Goal: Task Accomplishment & Management: Manage account settings

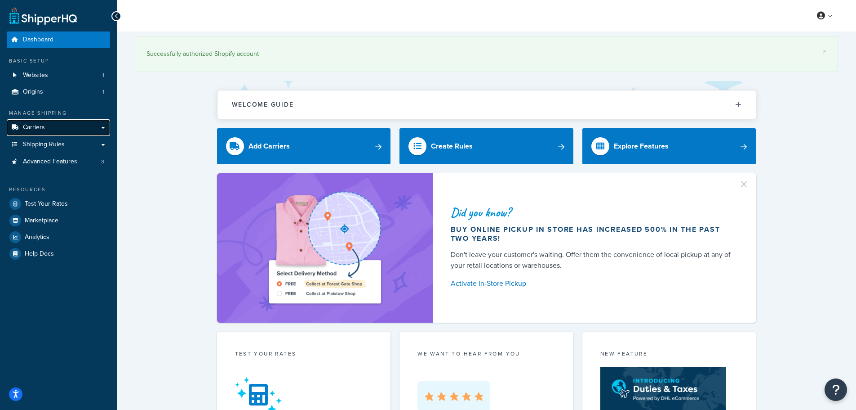
click at [45, 128] on link "Carriers" at bounding box center [58, 127] width 103 height 17
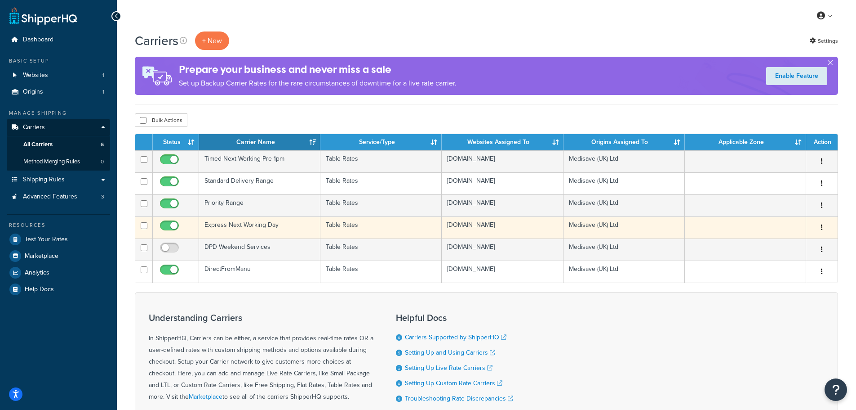
click at [259, 226] on td "Express Next Working Day" at bounding box center [259, 227] width 121 height 22
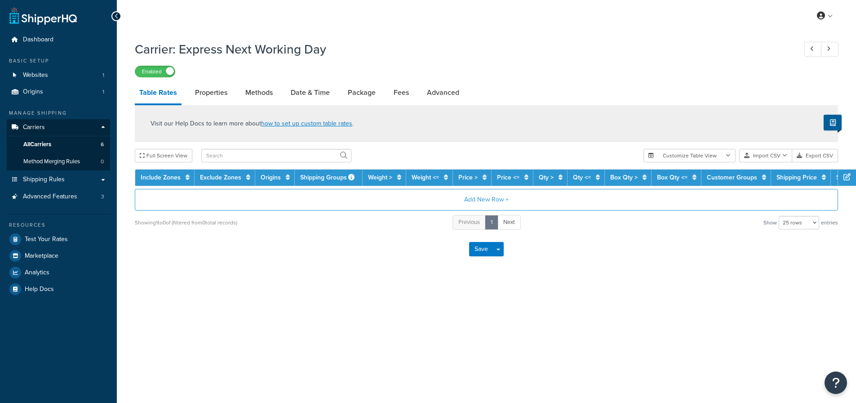
select select "25"
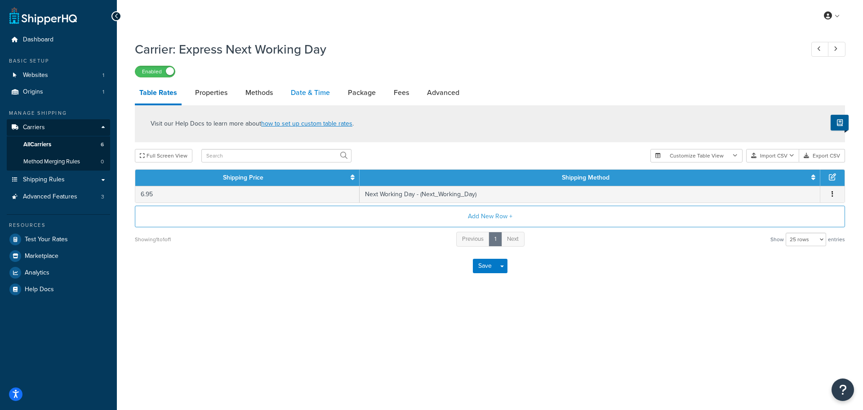
click at [316, 98] on link "Date & Time" at bounding box center [310, 93] width 48 height 22
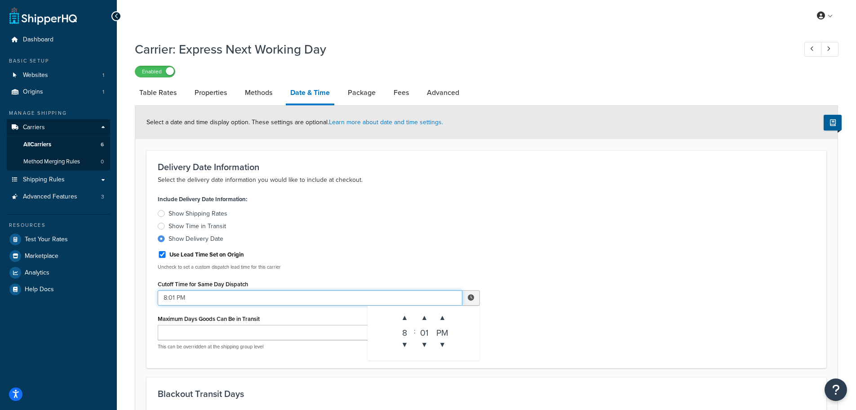
drag, startPoint x: 166, startPoint y: 294, endPoint x: 156, endPoint y: 295, distance: 9.9
click at [156, 295] on div "Include Delivery Date Information: Show Shipping Rates Show Time in Transit Sho…" at bounding box center [319, 274] width 336 height 164
type input "12:01 PM"
click at [497, 251] on div "Include Delivery Date Information: Show Shipping Rates Show Time in Transit Sho…" at bounding box center [486, 274] width 671 height 164
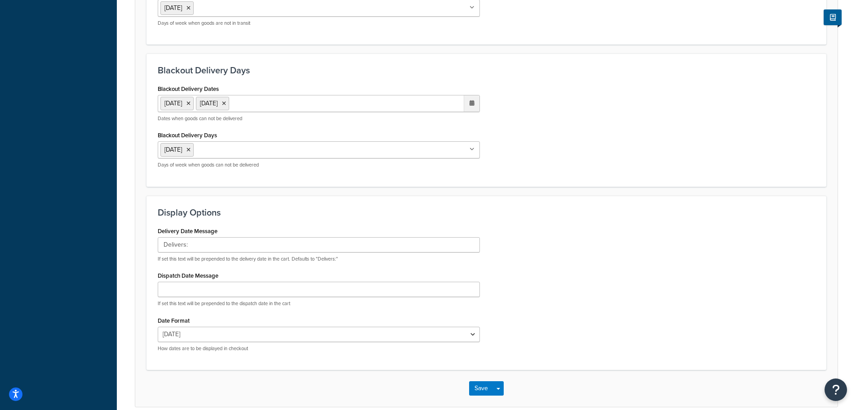
scroll to position [508, 0]
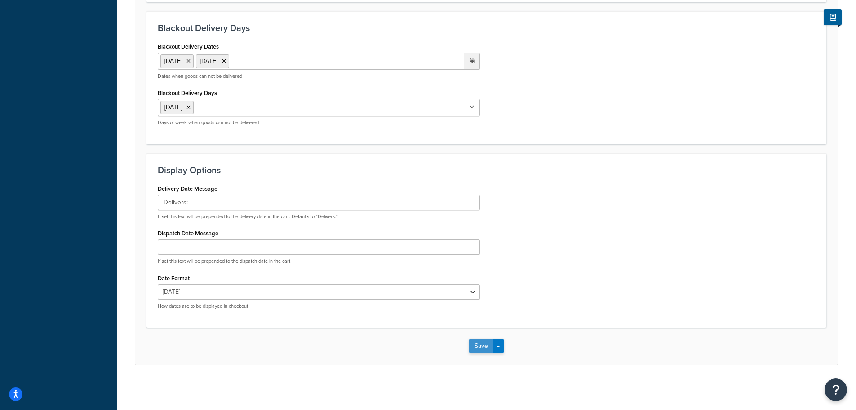
click at [490, 342] on button "Save" at bounding box center [481, 346] width 24 height 14
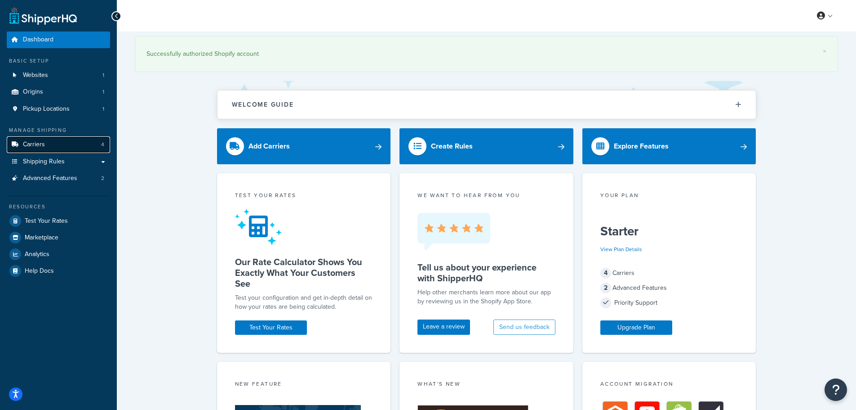
click at [70, 147] on link "Carriers 4" at bounding box center [58, 144] width 103 height 17
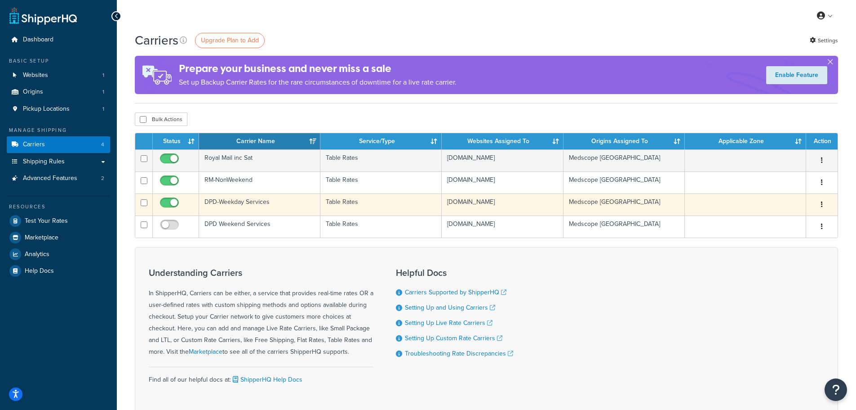
click at [259, 202] on td "DPD-Weekday Services" at bounding box center [259, 204] width 121 height 22
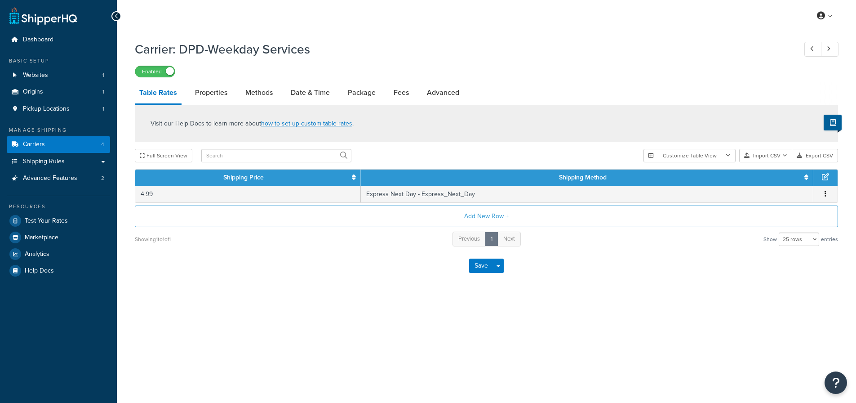
select select "25"
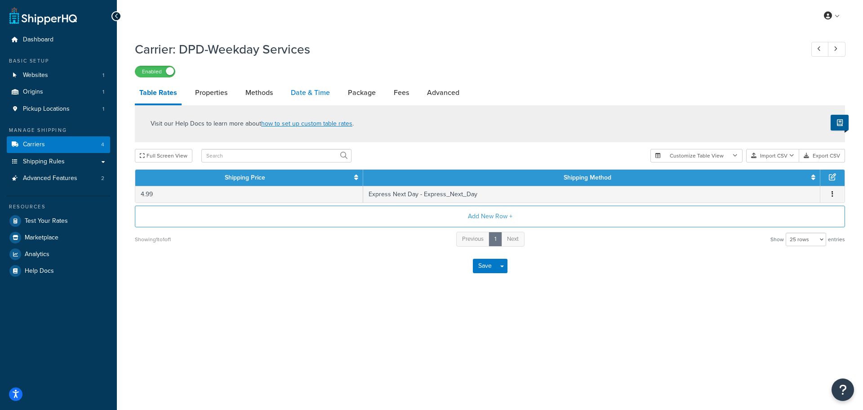
click at [314, 91] on link "Date & Time" at bounding box center [310, 93] width 48 height 22
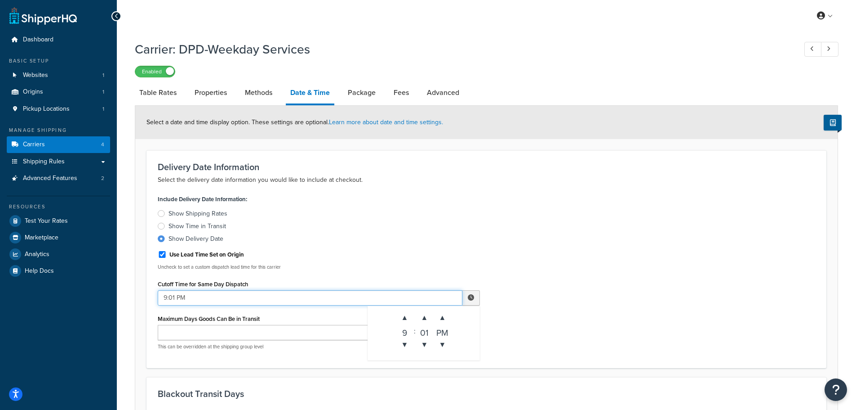
drag, startPoint x: 166, startPoint y: 294, endPoint x: 153, endPoint y: 294, distance: 13.5
click at [156, 294] on div "Include Delivery Date Information: Show Shipping Rates Show Time in Transit Sho…" at bounding box center [319, 274] width 336 height 164
type input "12:01 PM"
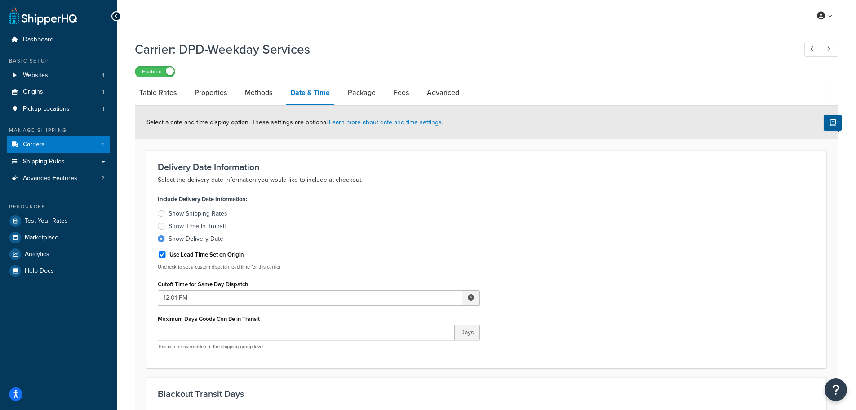
click at [364, 223] on label "Show Time in Transit" at bounding box center [319, 226] width 322 height 9
click at [0, 0] on input "Show Time in Transit" at bounding box center [0, 0] width 0 height 0
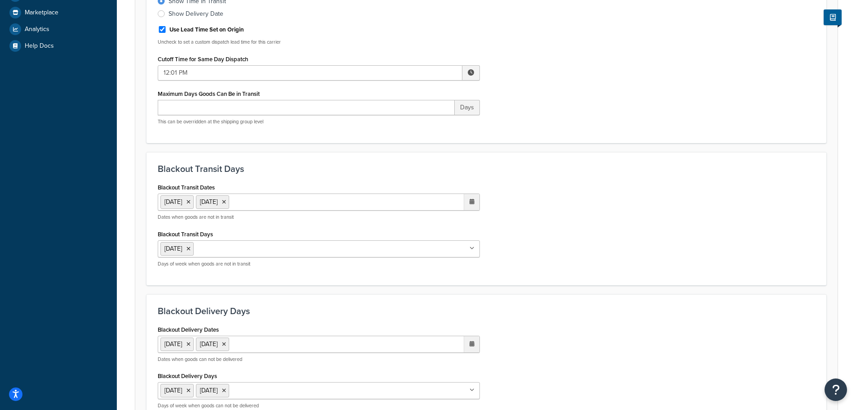
scroll to position [463, 0]
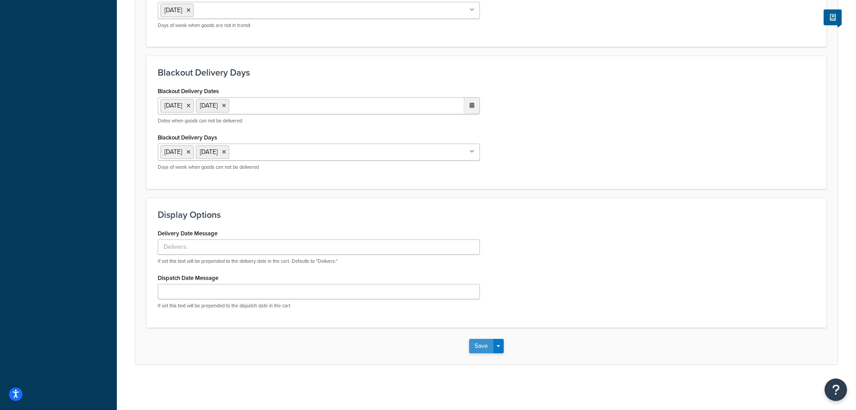
click at [470, 341] on button "Save" at bounding box center [481, 346] width 24 height 14
